Goal: Information Seeking & Learning: Learn about a topic

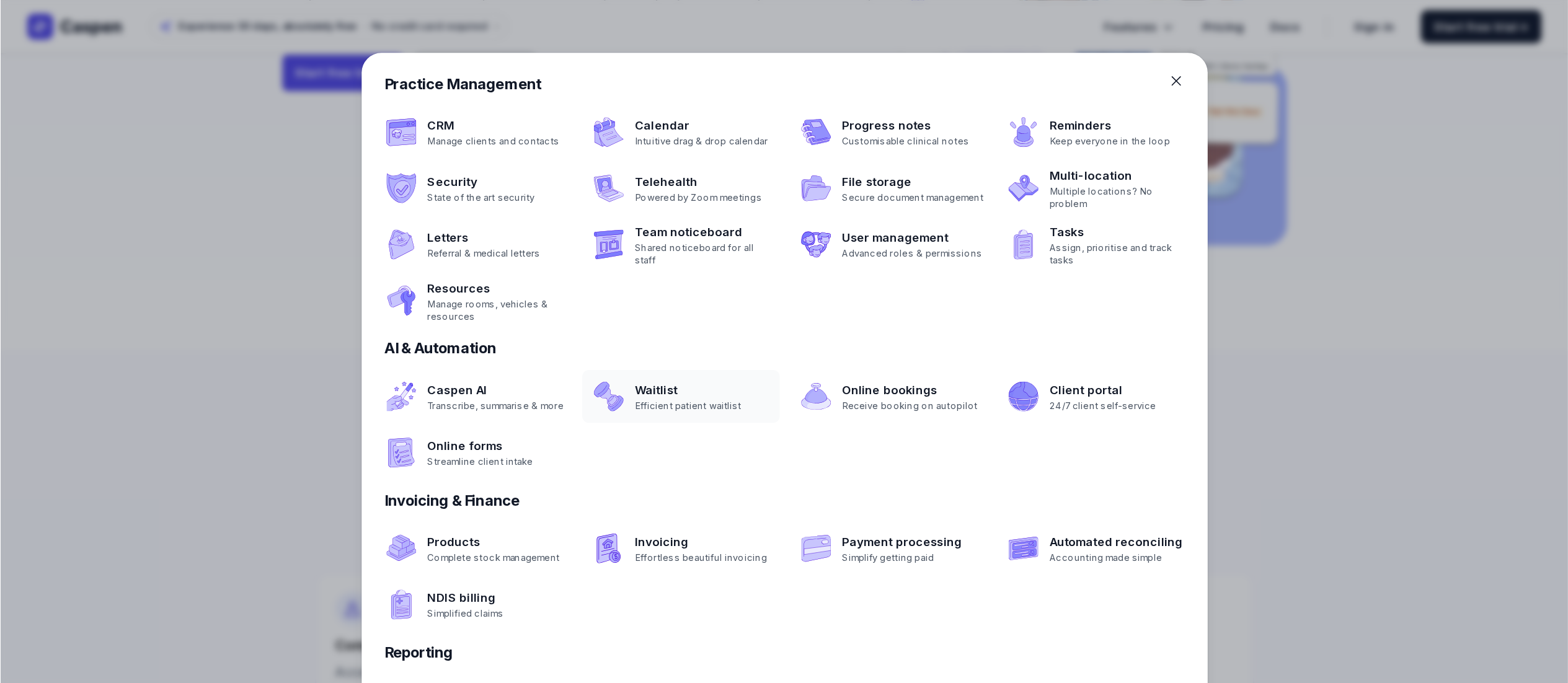
scroll to position [217, 0]
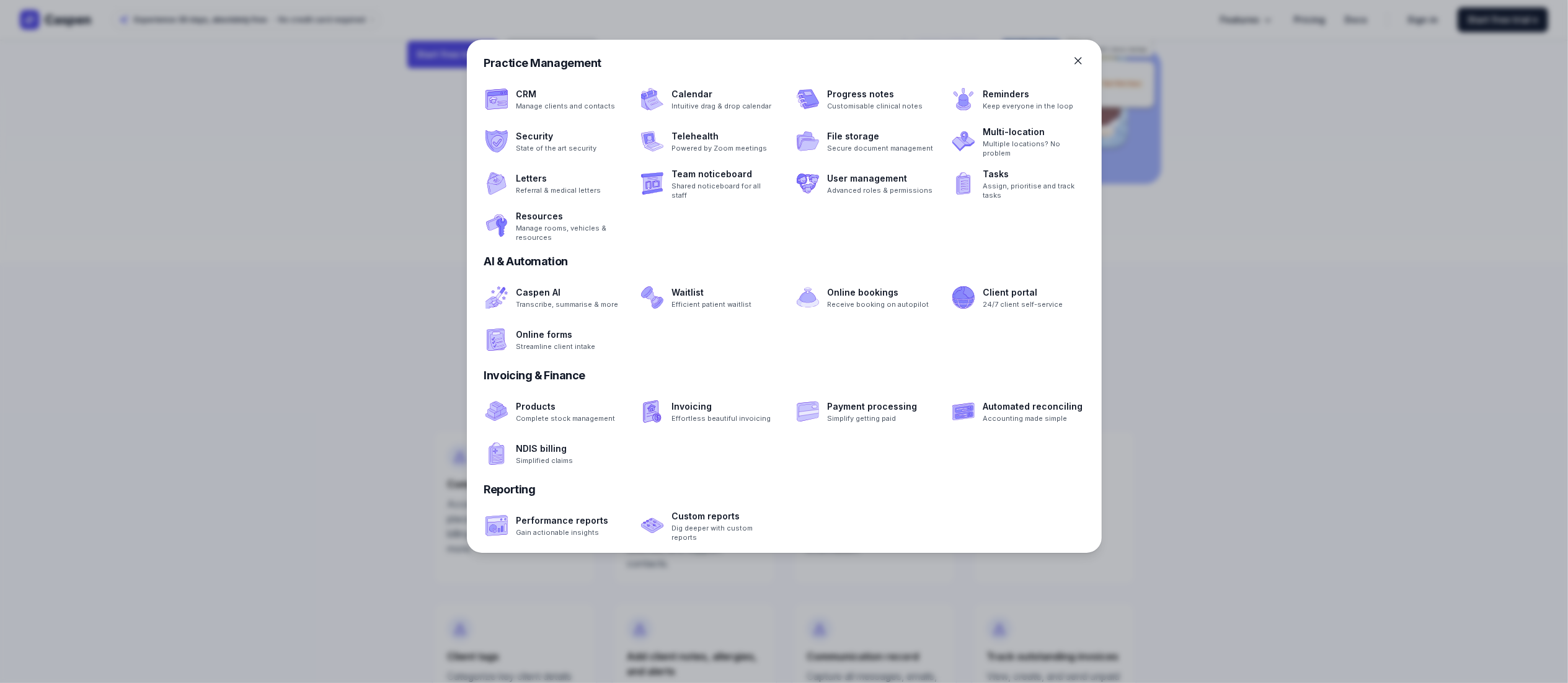
click at [784, 58] on div "Practice Management" at bounding box center [784, 64] width 600 height 18
click at [784, 58] on icon at bounding box center [1078, 60] width 6 height 6
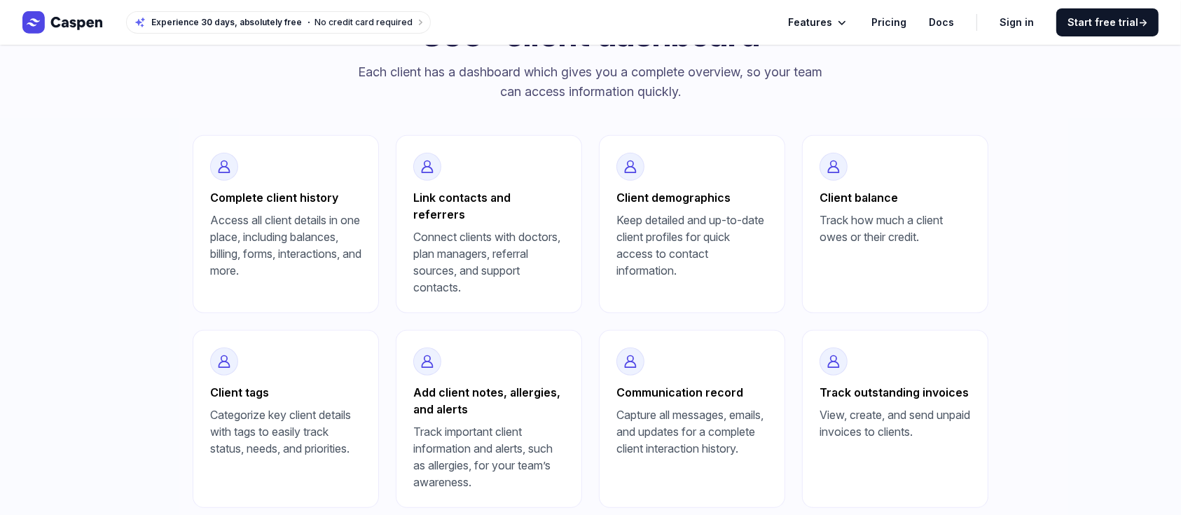
scroll to position [479, 0]
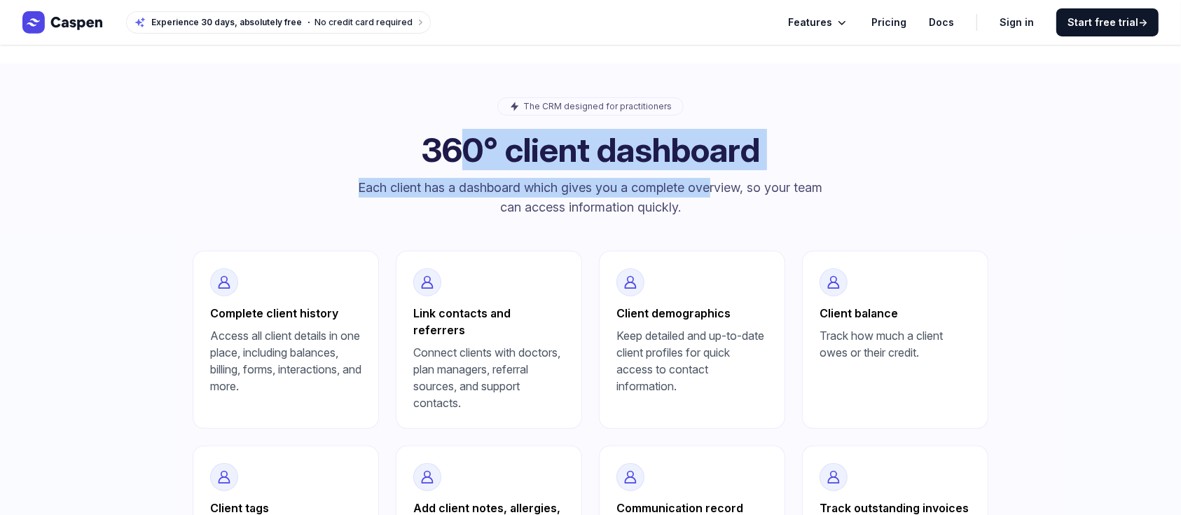
drag, startPoint x: 432, startPoint y: 140, endPoint x: 703, endPoint y: 182, distance: 275.1
click at [703, 182] on div "The CRM designed for practitioners 360° client dashboard Each client has a dash…" at bounding box center [591, 157] width 796 height 120
click at [703, 182] on p "Each client has a dashboard which gives you a complete overview, so your team c…" at bounding box center [590, 197] width 471 height 39
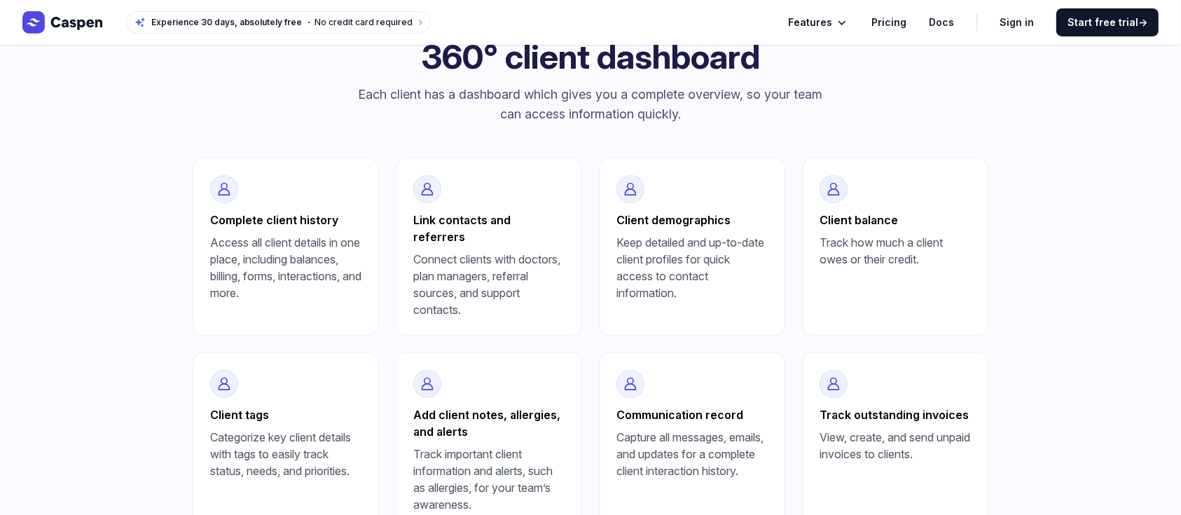
click at [514, 205] on div "Link contacts and referrers Connect clients with doctors, plan managers, referr…" at bounding box center [489, 247] width 186 height 178
click at [504, 227] on h3 "Link contacts and referrers" at bounding box center [488, 229] width 151 height 34
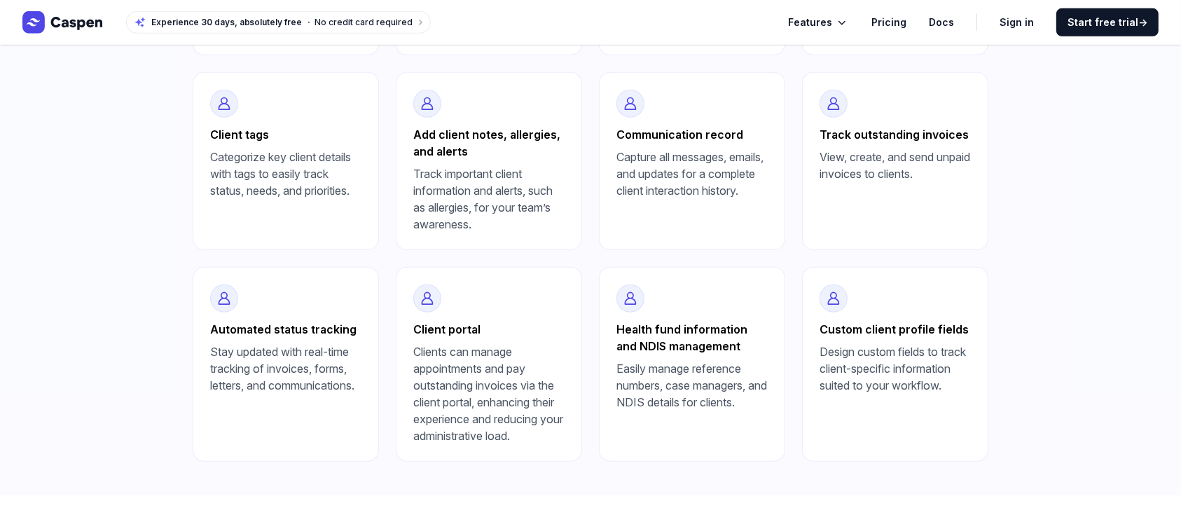
scroll to position [1040, 0]
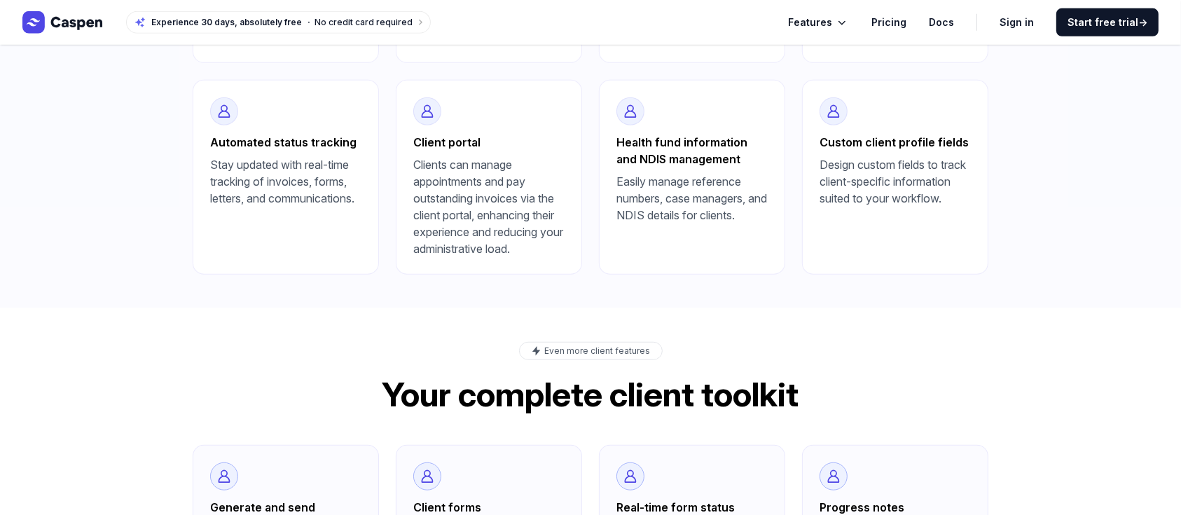
click at [462, 156] on p "Clients can manage appointments and pay outstanding invoices via the client por…" at bounding box center [488, 206] width 151 height 101
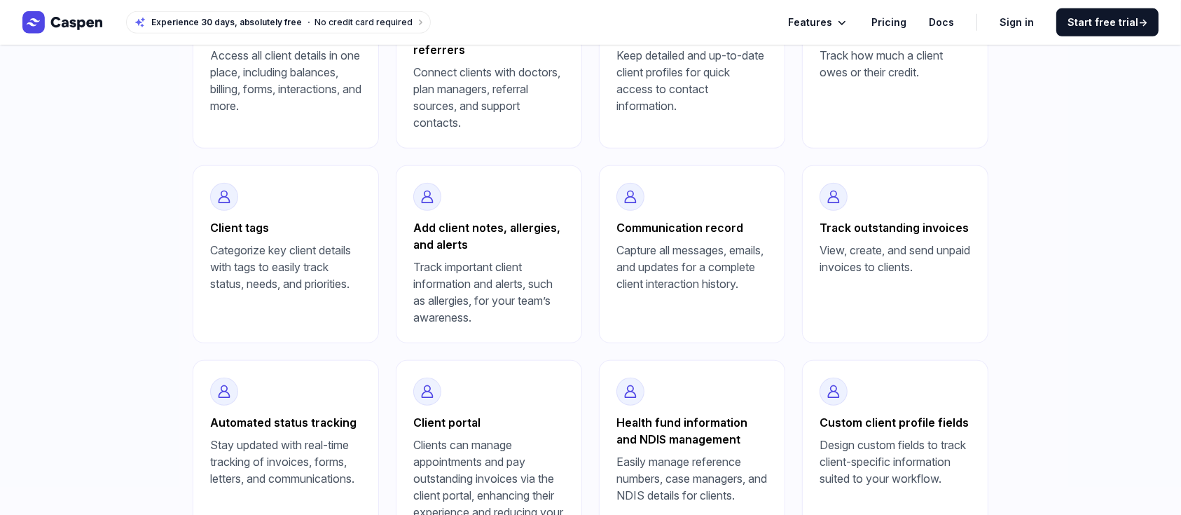
scroll to position [666, 0]
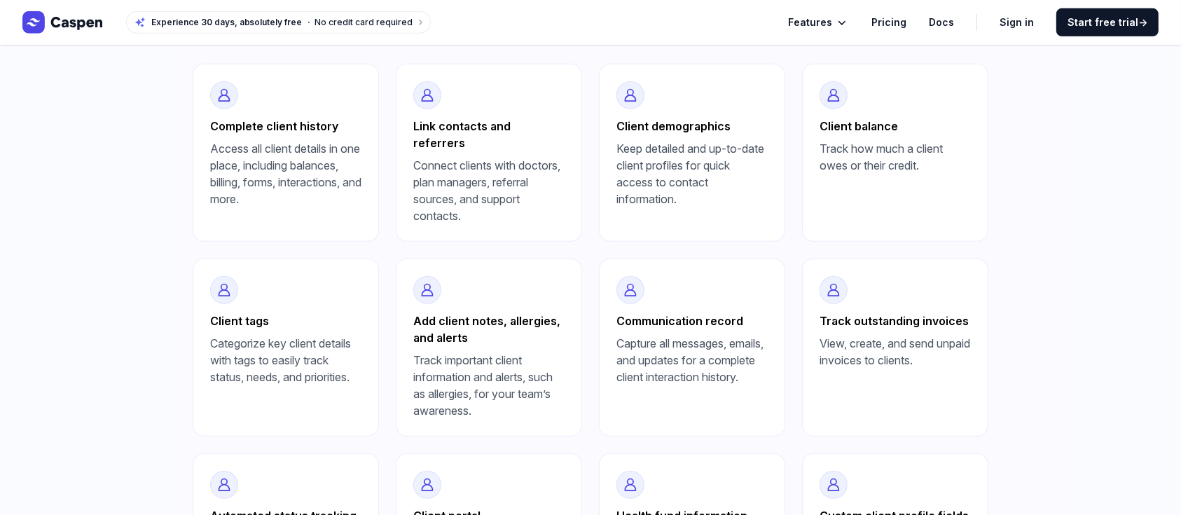
click at [860, 21] on div "Features Pricing Docs" at bounding box center [871, 22] width 166 height 17
click at [846, 24] on icon "Global" at bounding box center [842, 22] width 14 height 14
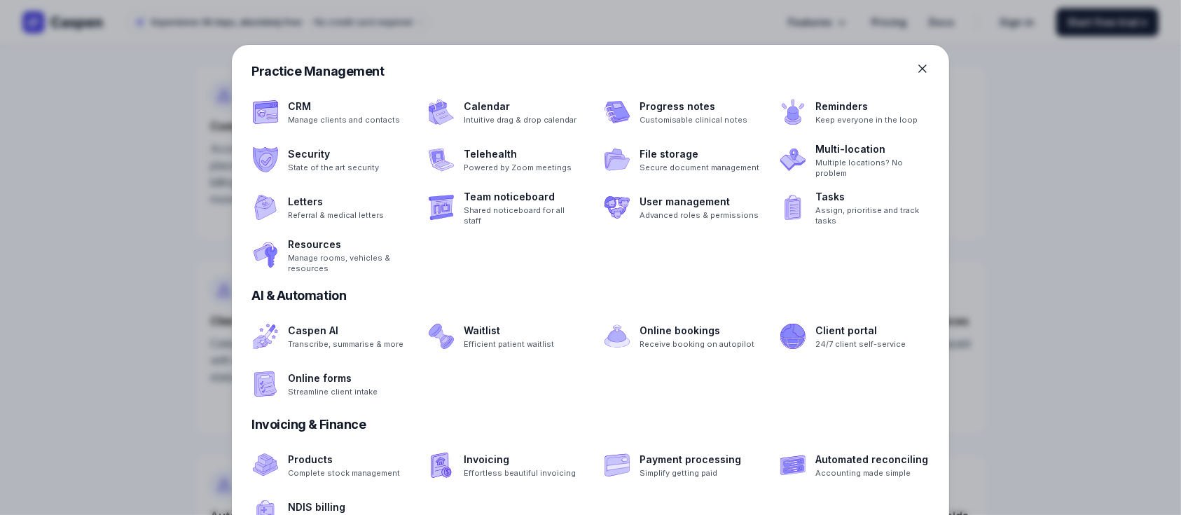
click at [846, 24] on div at bounding box center [590, 257] width 1181 height 515
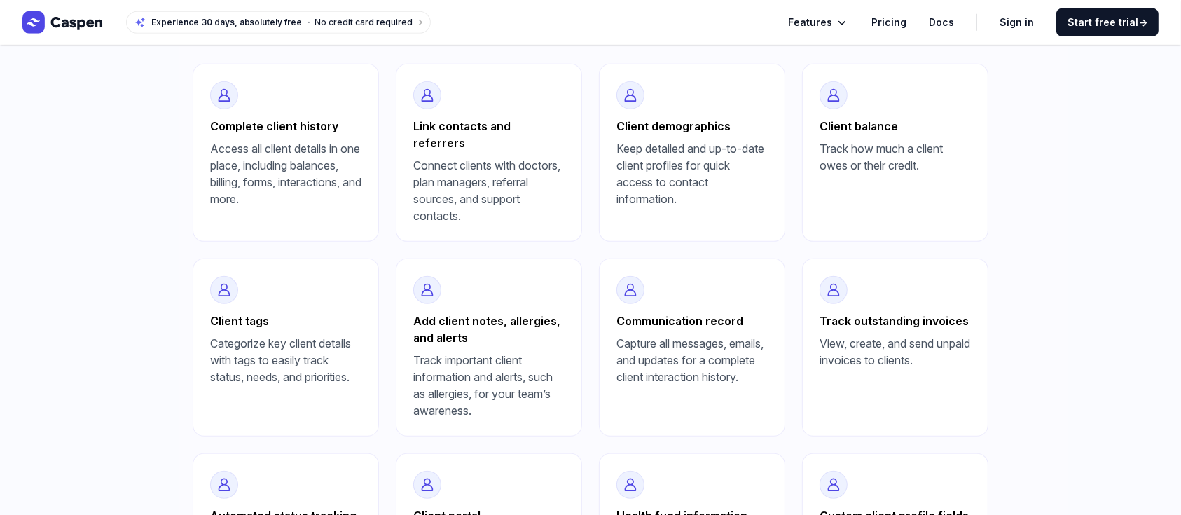
click at [844, 22] on icon "Global" at bounding box center [842, 22] width 14 height 14
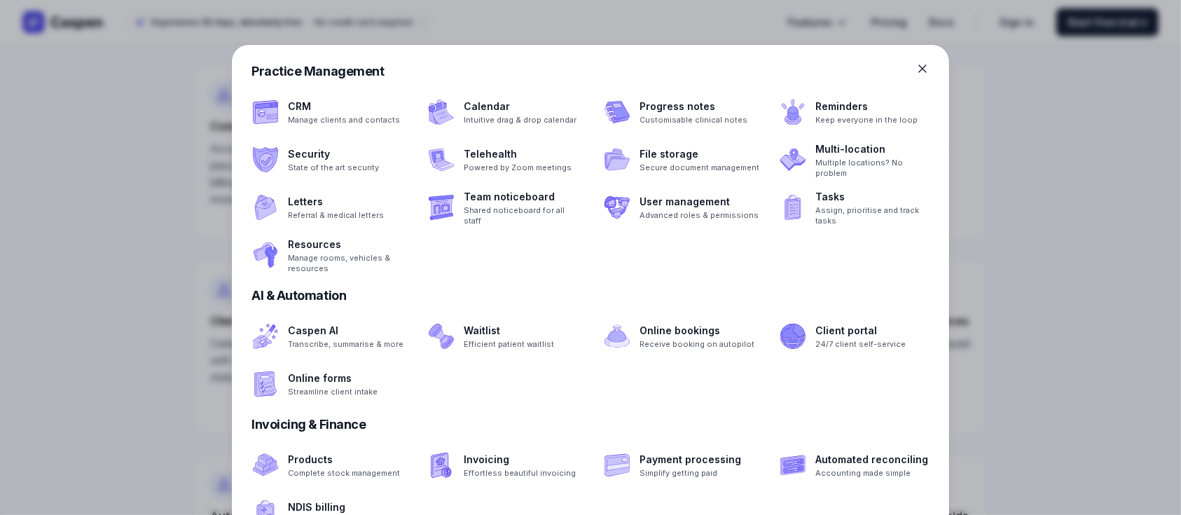
click at [886, 66] on icon at bounding box center [923, 69] width 14 height 14
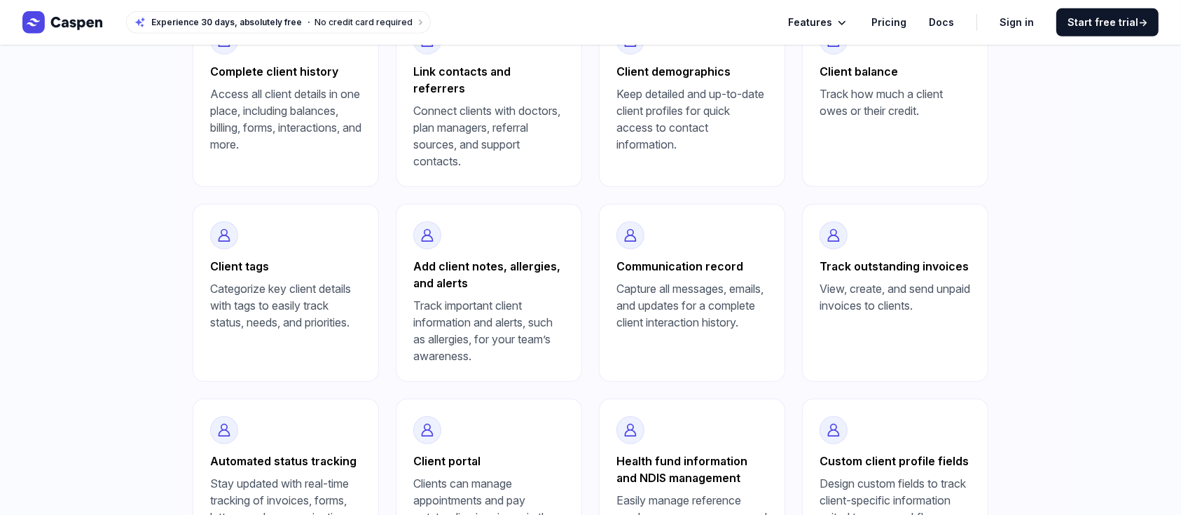
scroll to position [760, 0]
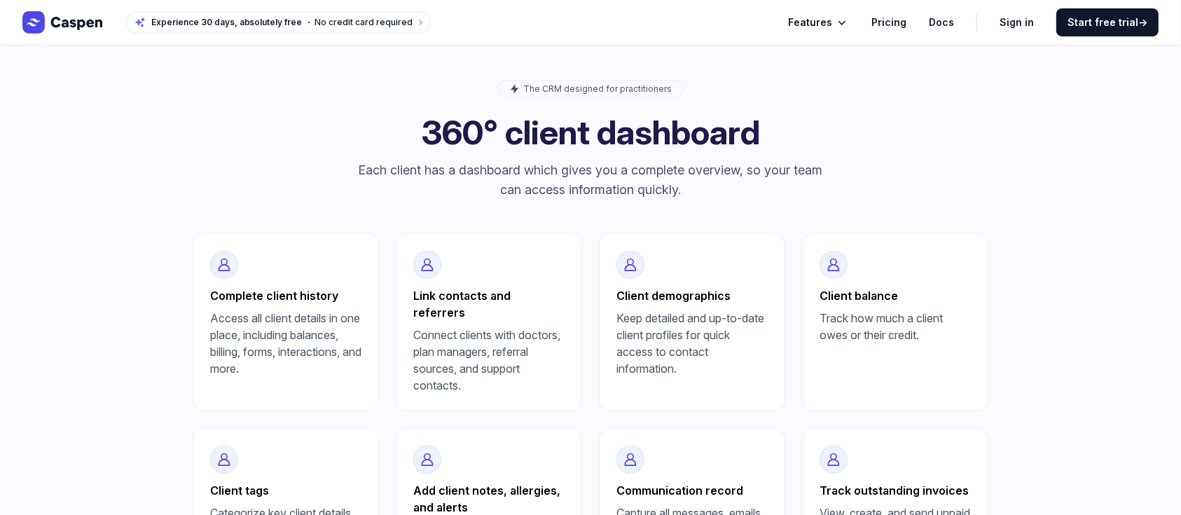
scroll to position [654, 0]
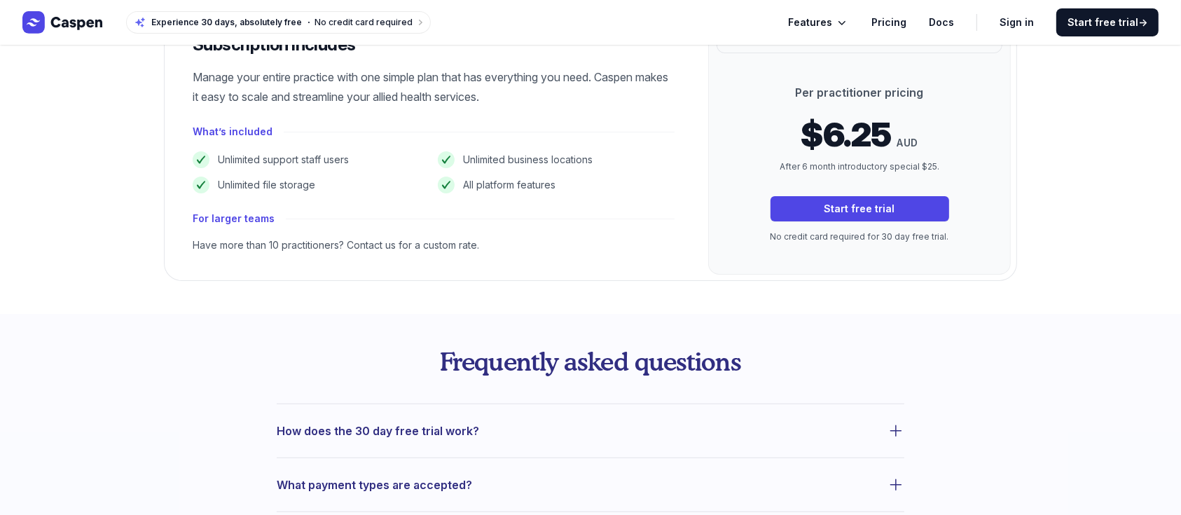
scroll to position [93, 0]
